Goal: Share content: Share content

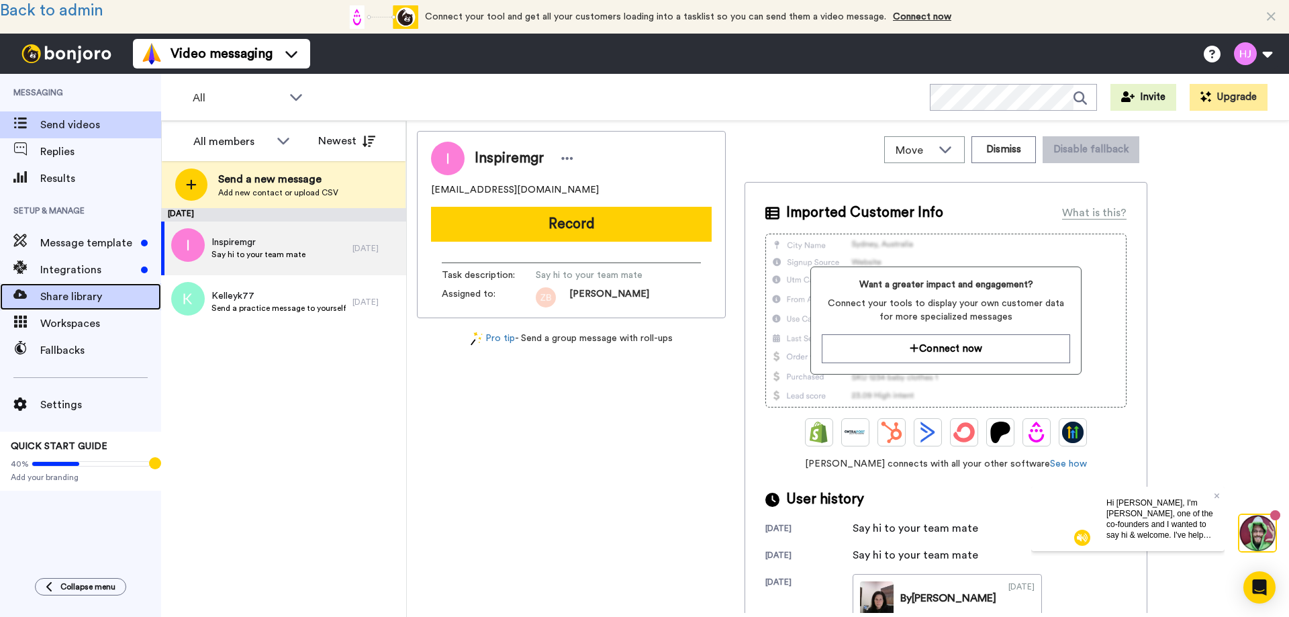
click at [59, 297] on span "Share library" at bounding box center [100, 297] width 121 height 16
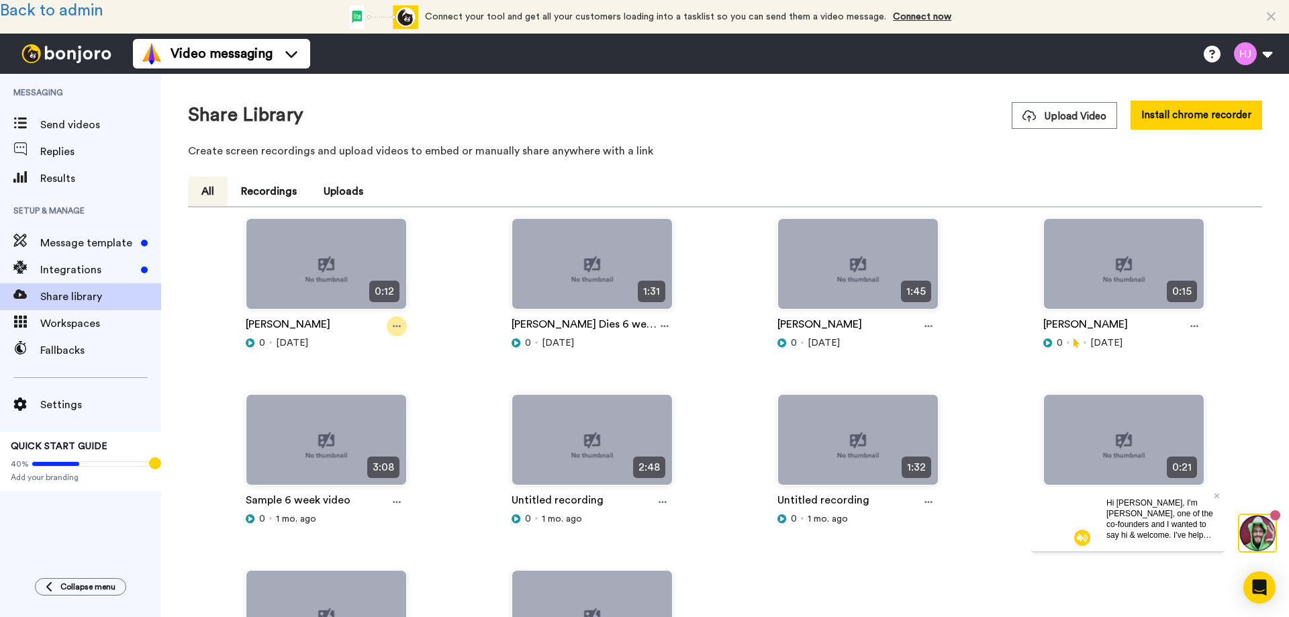
click at [393, 326] on icon at bounding box center [397, 326] width 8 height 9
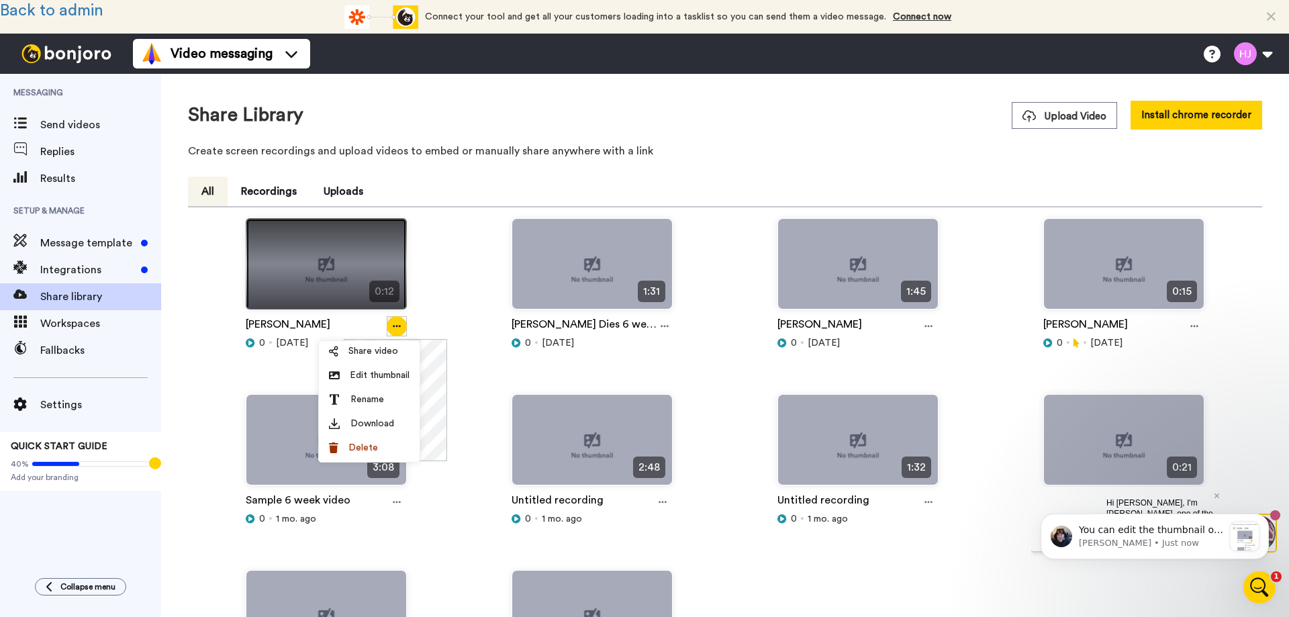
click at [277, 273] on img at bounding box center [326, 269] width 160 height 101
